Goal: Information Seeking & Learning: Learn about a topic

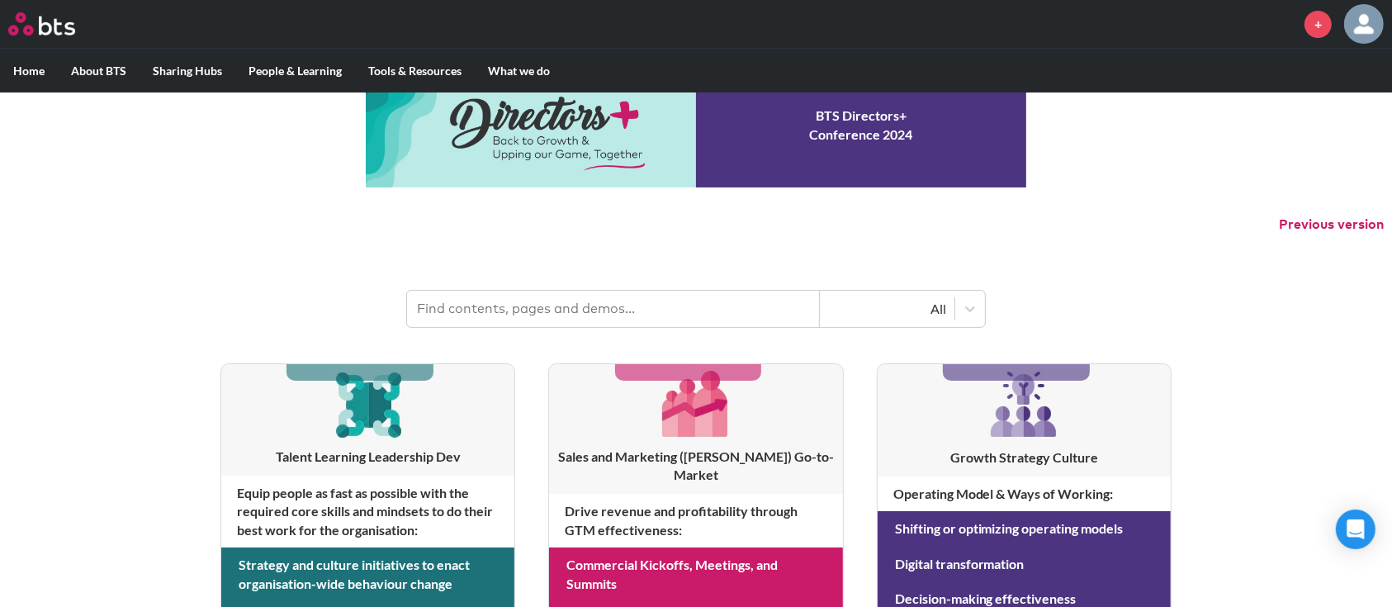
scroll to position [41, 0]
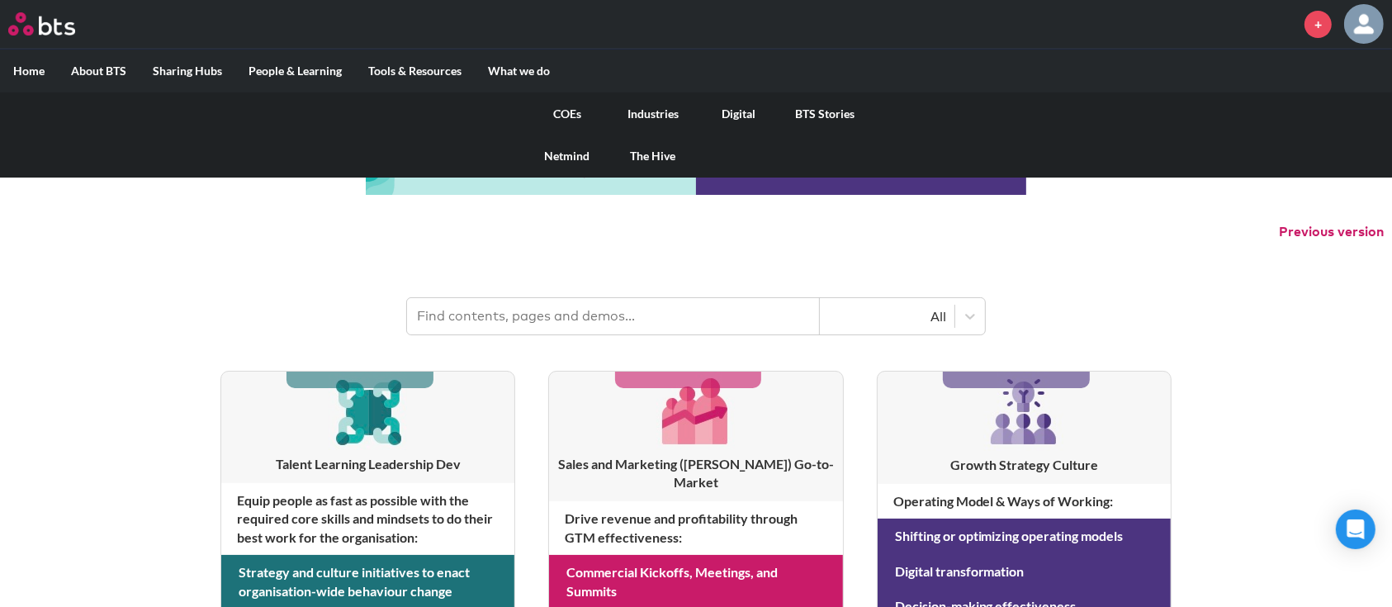
click at [566, 108] on link "COEs" at bounding box center [567, 113] width 86 height 43
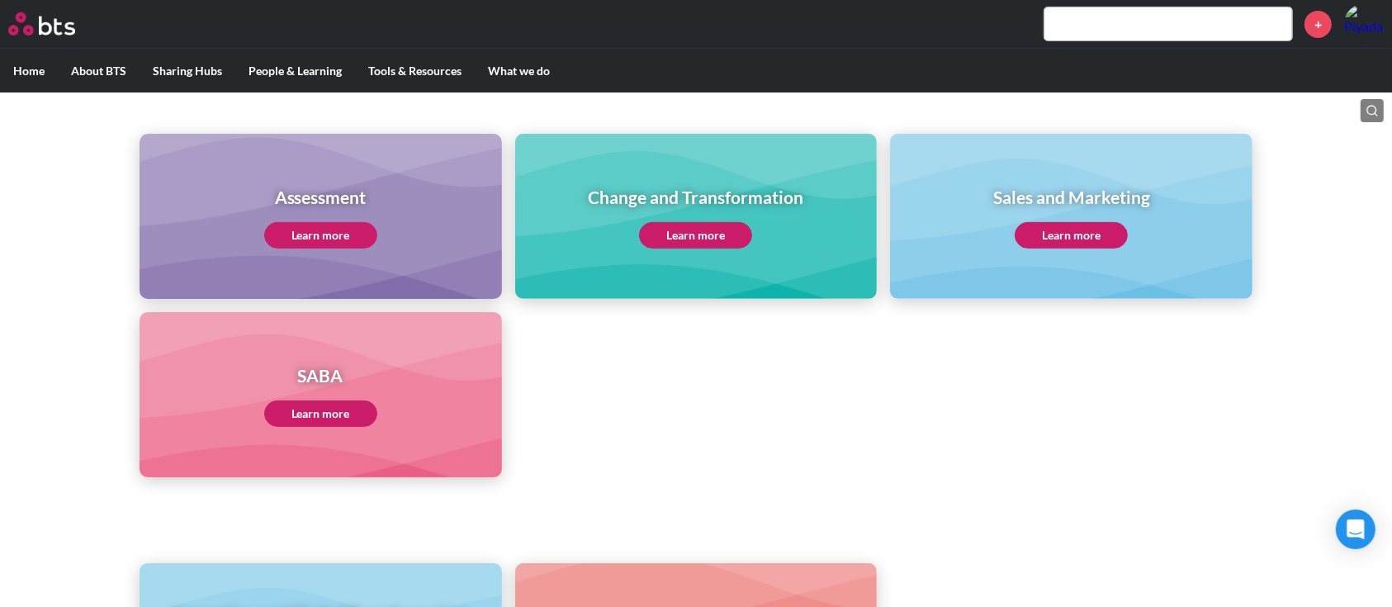
scroll to position [688, 0]
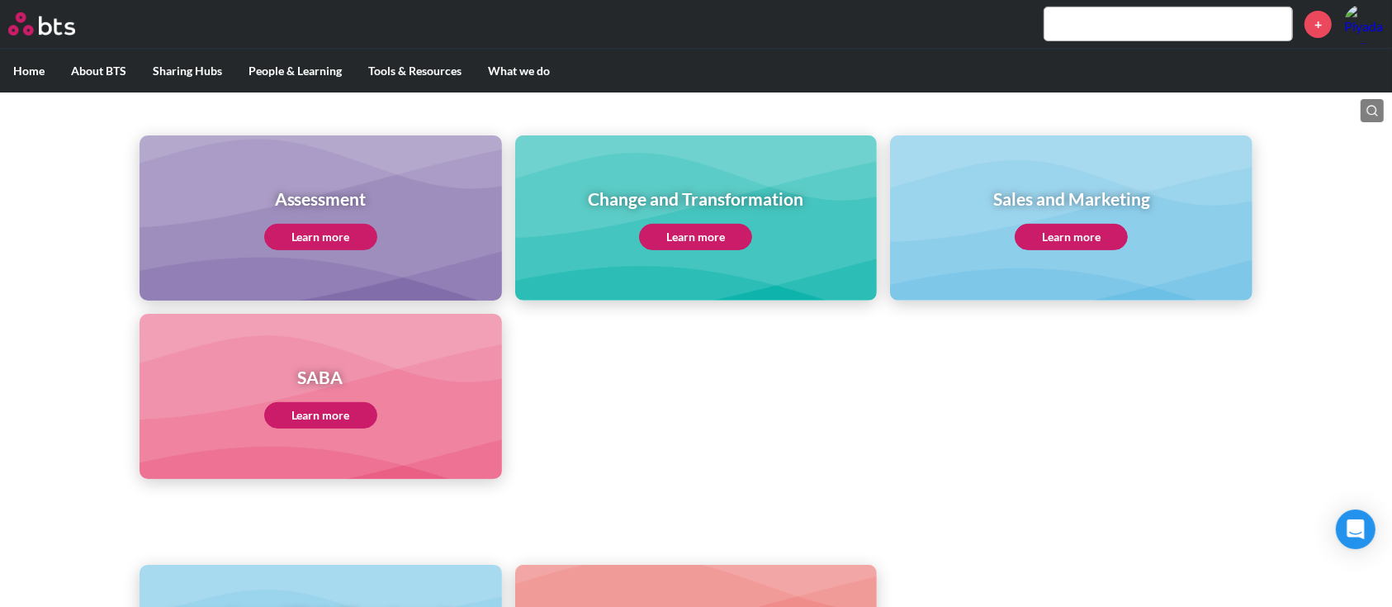
click at [310, 406] on link "Learn more" at bounding box center [320, 415] width 113 height 26
